Goal: Task Accomplishment & Management: Manage account settings

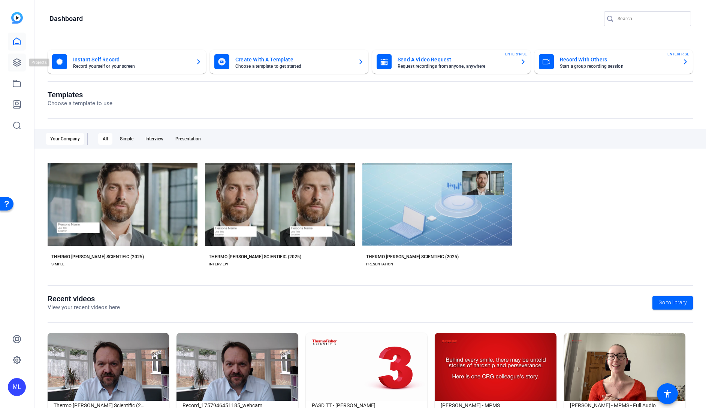
click at [20, 64] on icon at bounding box center [16, 62] width 9 height 9
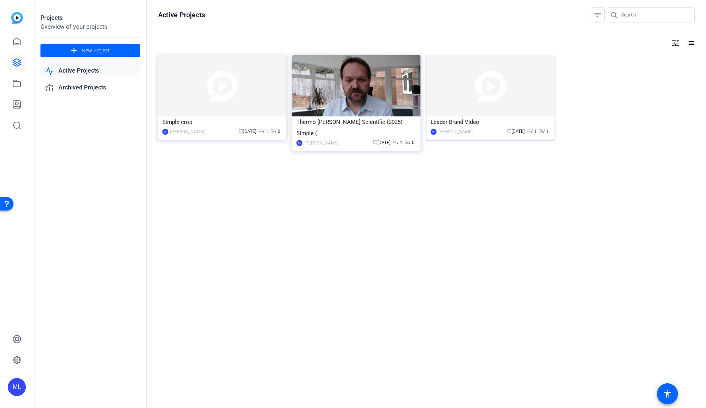
click at [486, 126] on div "Leader Brand Video" at bounding box center [490, 121] width 120 height 11
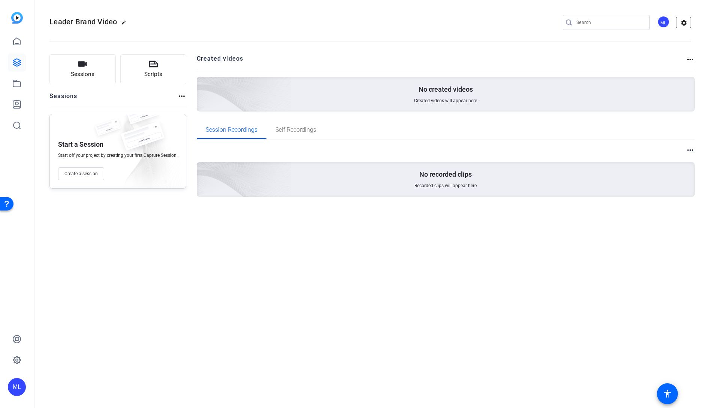
click at [679, 21] on mat-icon "settings" at bounding box center [683, 22] width 15 height 11
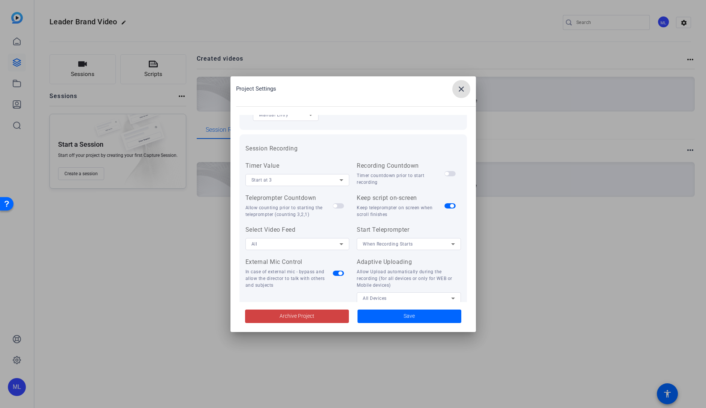
scroll to position [154, 0]
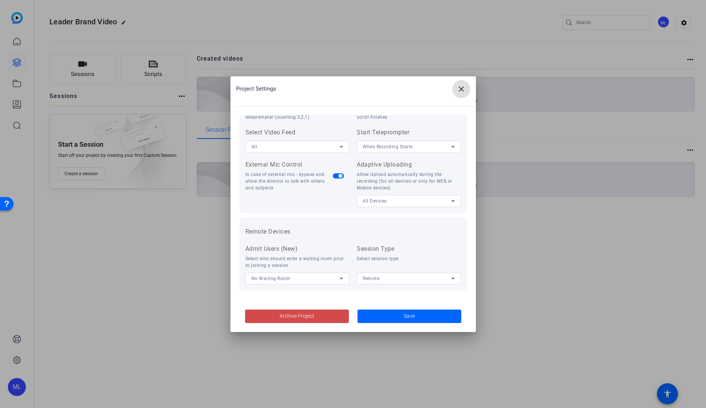
click at [295, 318] on span "Archive Project" at bounding box center [296, 316] width 35 height 8
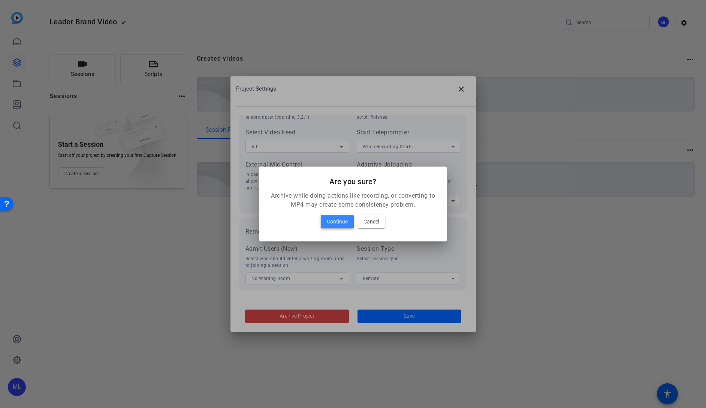
click at [338, 219] on span "Continue" at bounding box center [337, 221] width 21 height 9
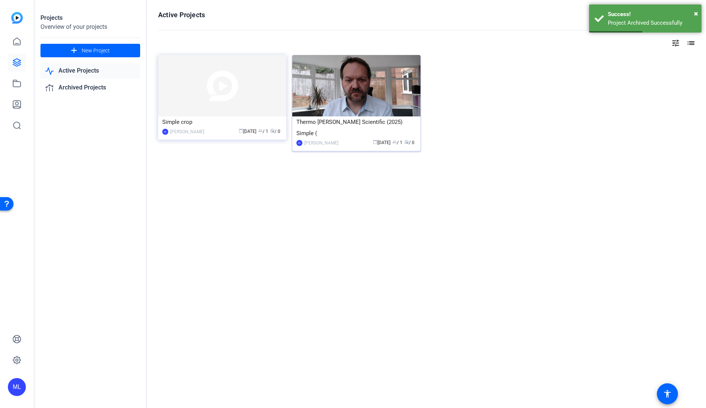
click at [400, 120] on div "Thermo [PERSON_NAME] Scientific (2025) Simple (" at bounding box center [356, 127] width 120 height 22
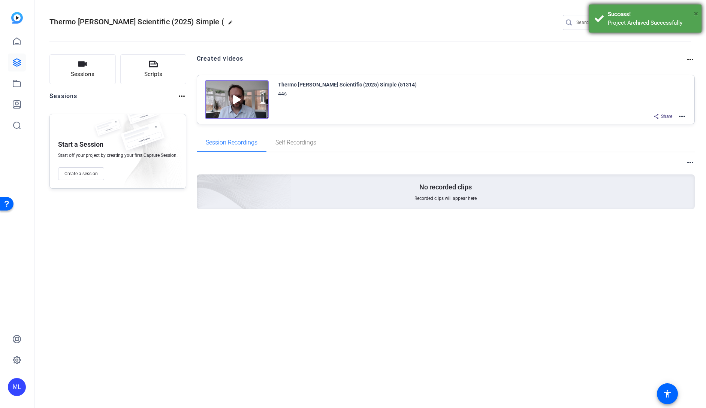
click at [697, 12] on span "×" at bounding box center [696, 13] width 4 height 9
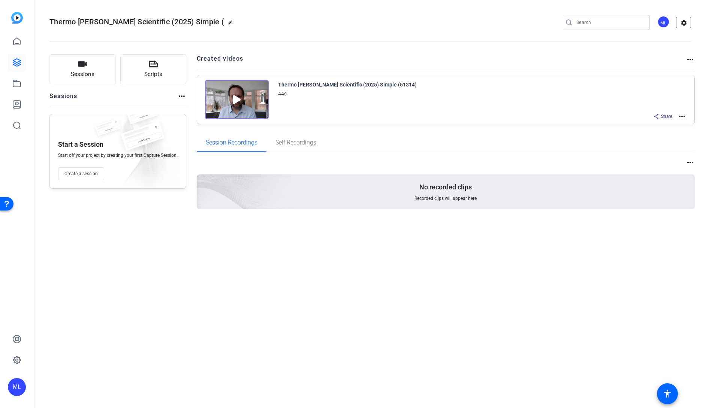
click at [682, 22] on mat-icon "settings" at bounding box center [683, 22] width 15 height 11
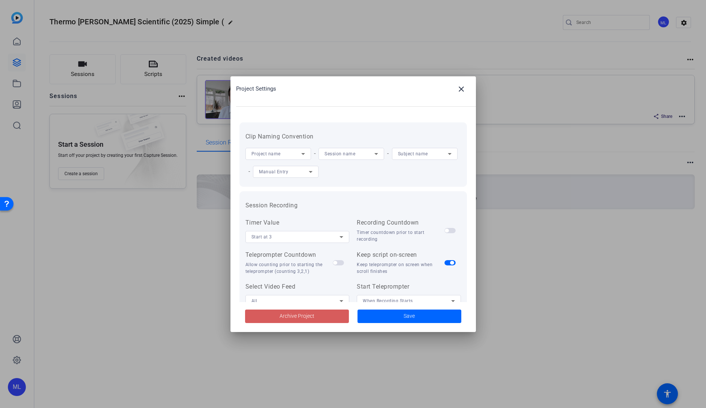
click at [295, 317] on span "Archive Project" at bounding box center [296, 316] width 35 height 8
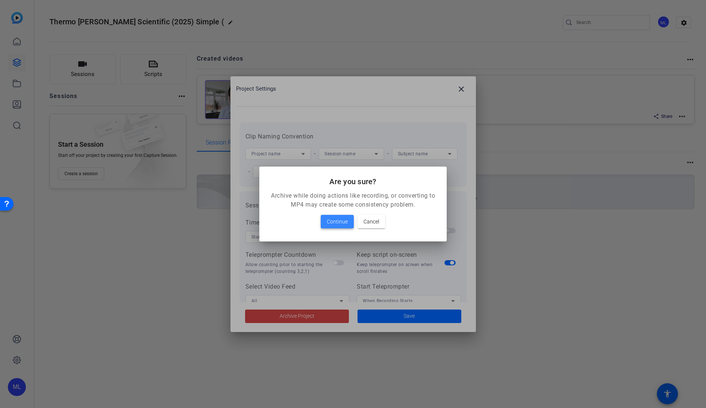
click at [340, 226] on span "Continue" at bounding box center [337, 221] width 21 height 9
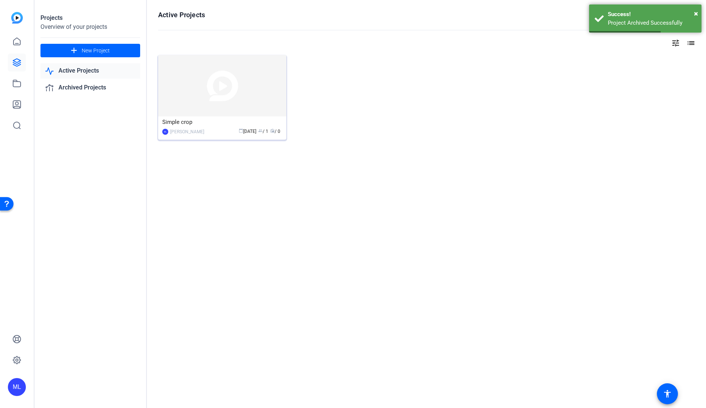
click at [202, 121] on div "Simple crop" at bounding box center [222, 121] width 120 height 11
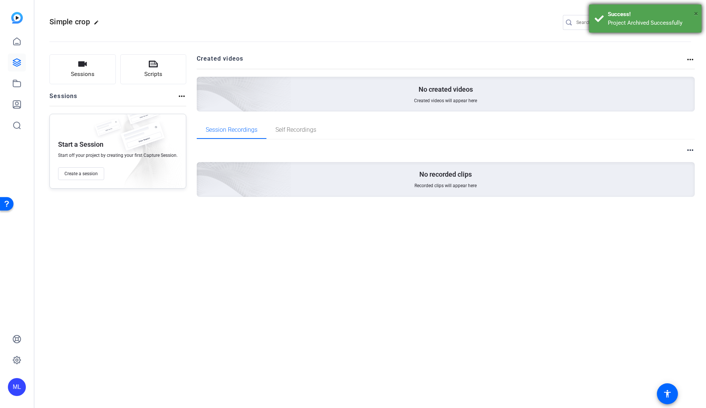
click at [694, 12] on span "×" at bounding box center [696, 13] width 4 height 9
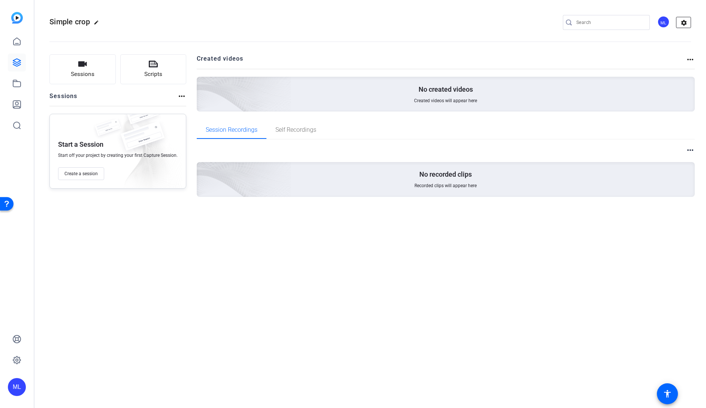
click at [684, 22] on mat-icon "settings" at bounding box center [683, 22] width 15 height 11
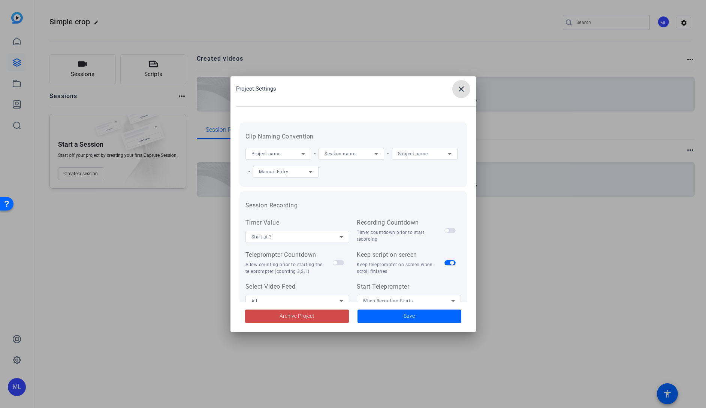
click at [307, 316] on span "Archive Project" at bounding box center [296, 316] width 35 height 8
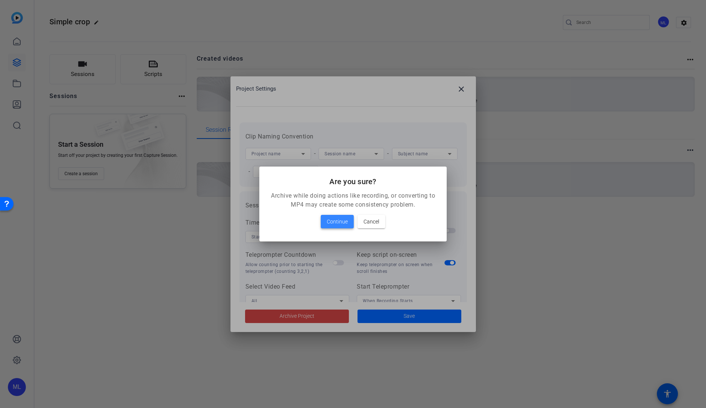
click at [342, 225] on span "Continue" at bounding box center [337, 221] width 21 height 9
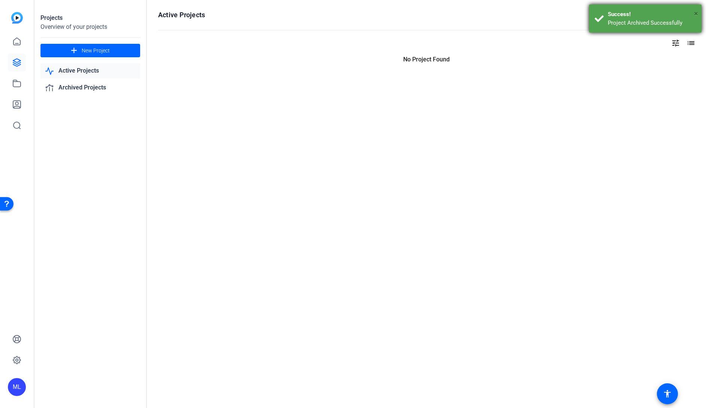
click at [697, 13] on span "×" at bounding box center [696, 13] width 4 height 9
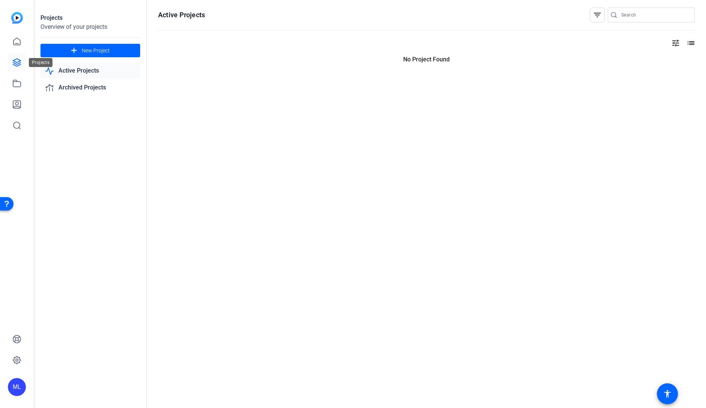
click at [18, 62] on icon at bounding box center [16, 62] width 7 height 7
click at [17, 81] on icon at bounding box center [16, 83] width 7 height 7
click at [21, 84] on icon at bounding box center [16, 83] width 7 height 7
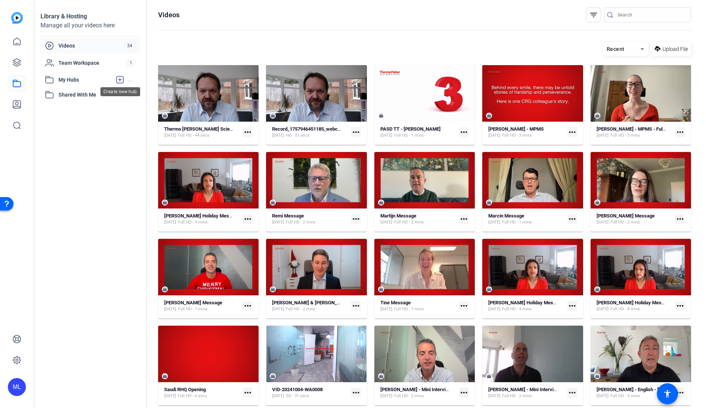
click at [119, 79] on icon at bounding box center [119, 79] width 9 height 9
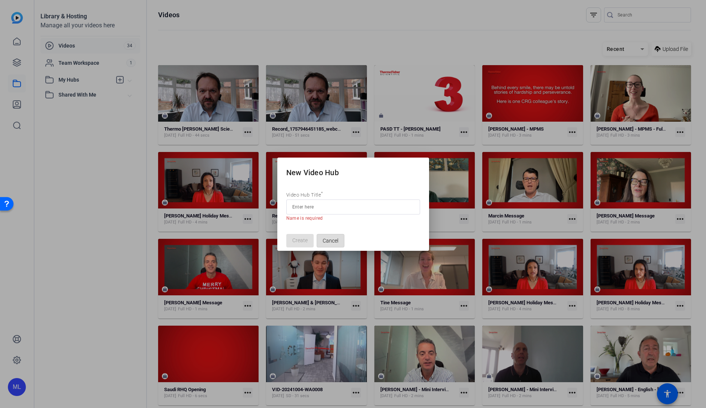
click at [335, 238] on span "Cancel" at bounding box center [330, 241] width 16 height 14
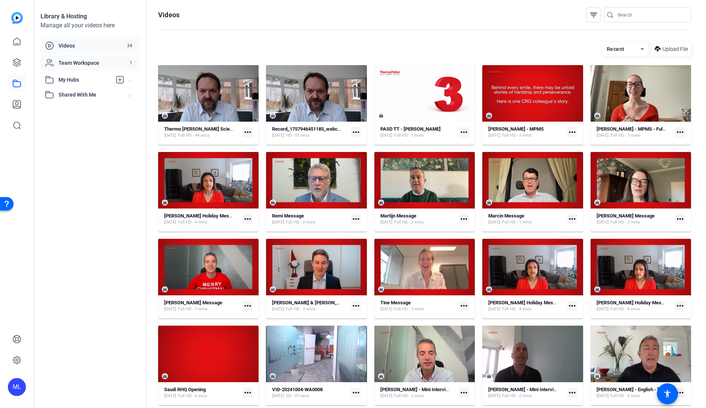
click at [77, 66] on span "Team Workspace" at bounding box center [92, 62] width 68 height 7
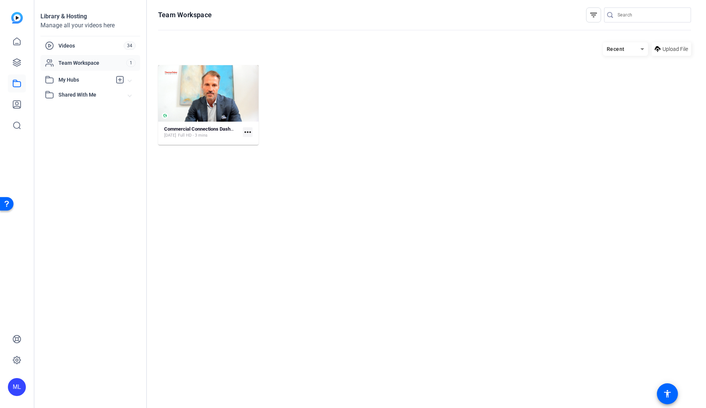
click at [73, 97] on span "Shared With Me" at bounding box center [93, 95] width 70 height 8
